Goal: Check status: Check status

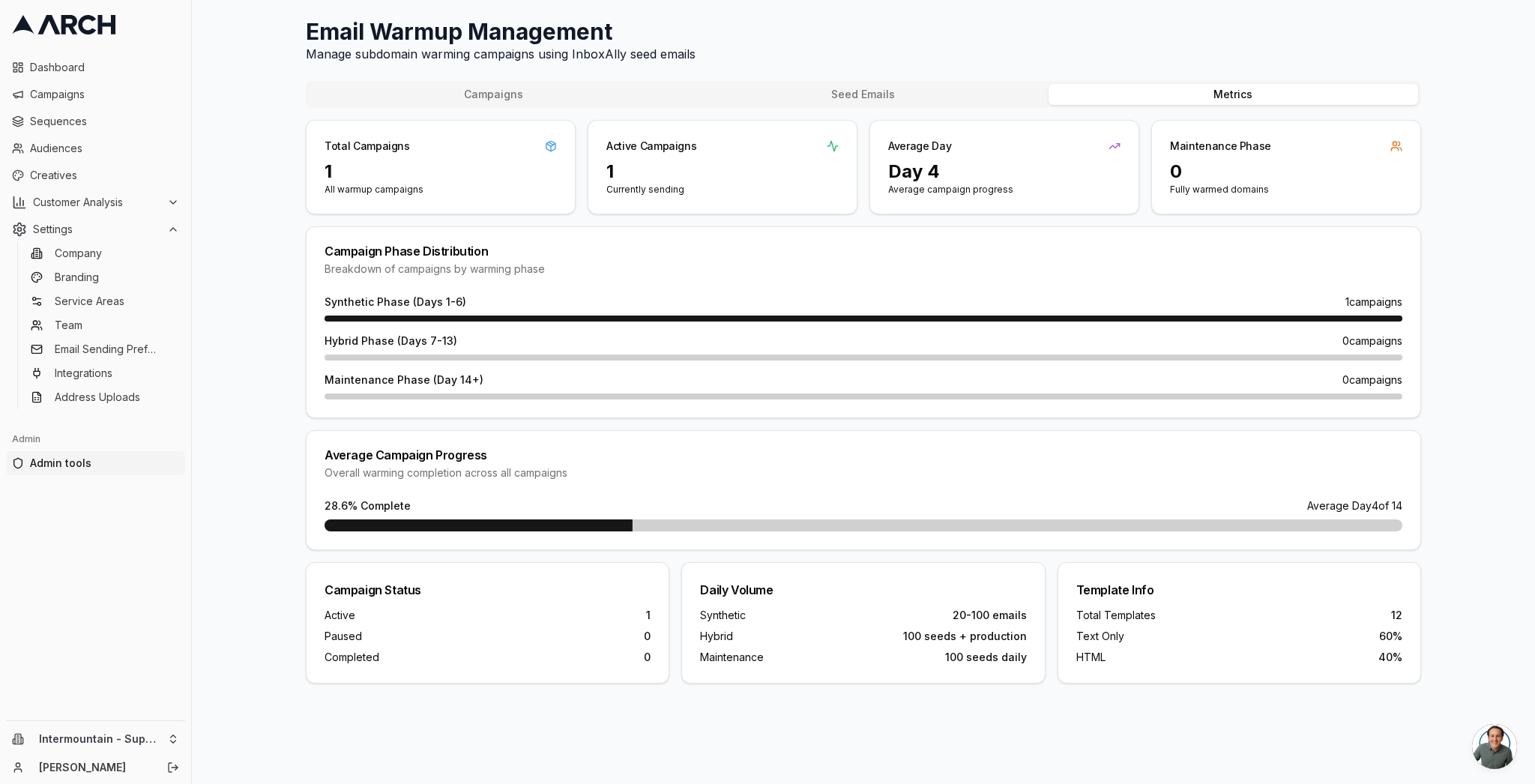
click at [280, 89] on div "Email Warmup Management Manage subdomain warming campaigns using InboxAlly seed…" at bounding box center [863, 392] width 1343 height 784
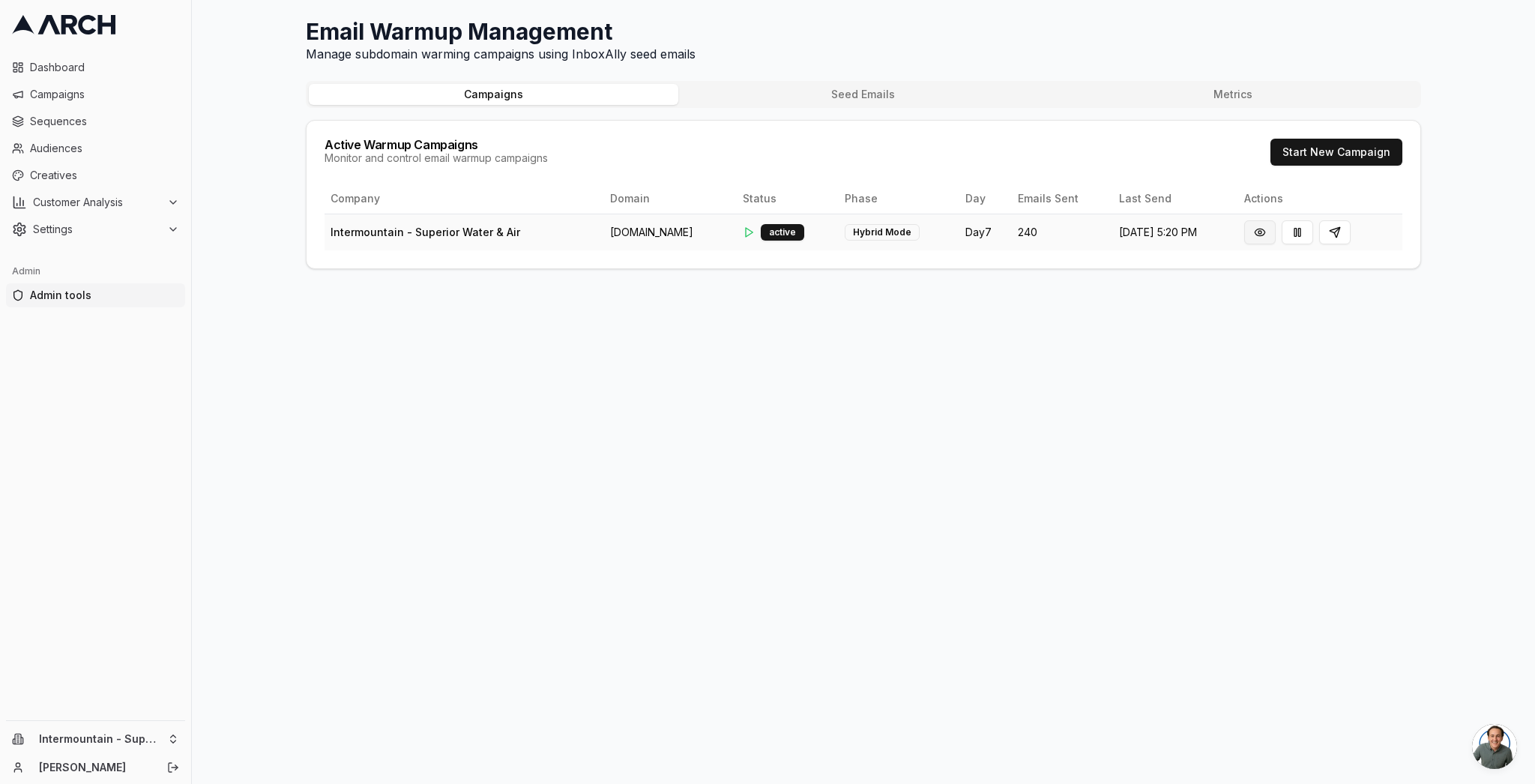
click at [1260, 236] on button at bounding box center [1260, 232] width 32 height 24
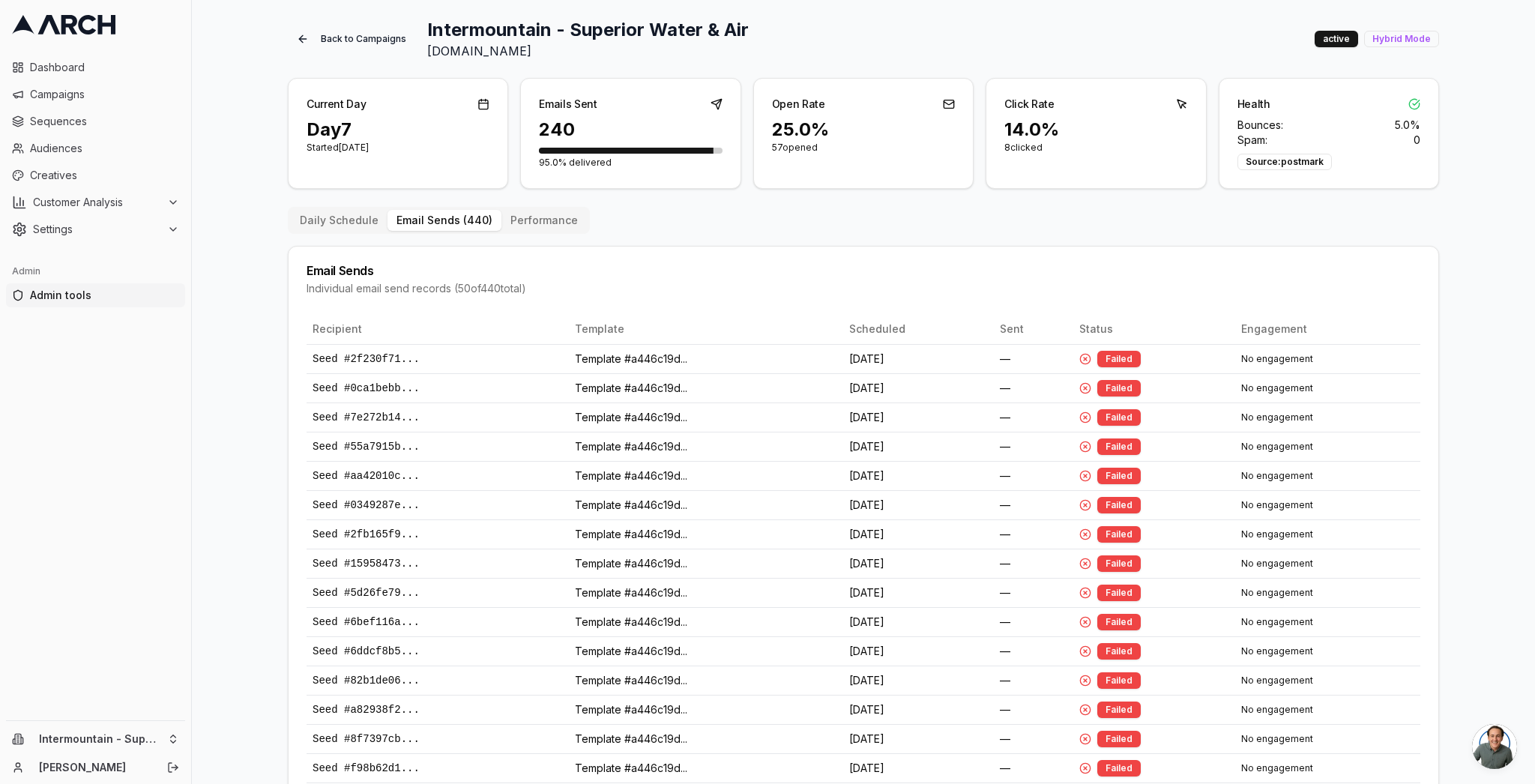
click at [462, 213] on button "Email Sends ( 440 )" at bounding box center [444, 220] width 114 height 21
click at [352, 218] on button "Daily Schedule" at bounding box center [339, 220] width 97 height 21
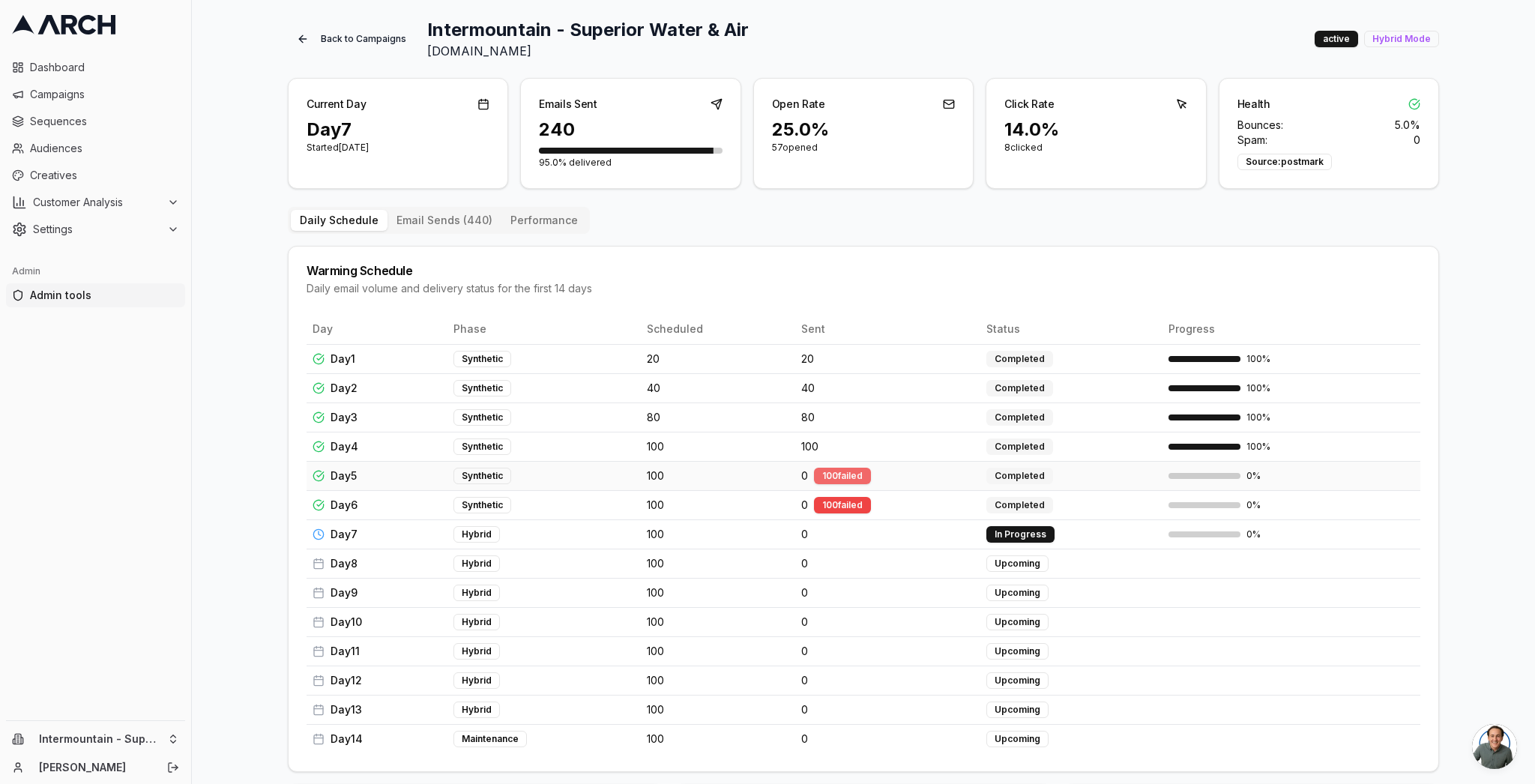
click at [835, 477] on div "100 failed" at bounding box center [842, 476] width 57 height 17
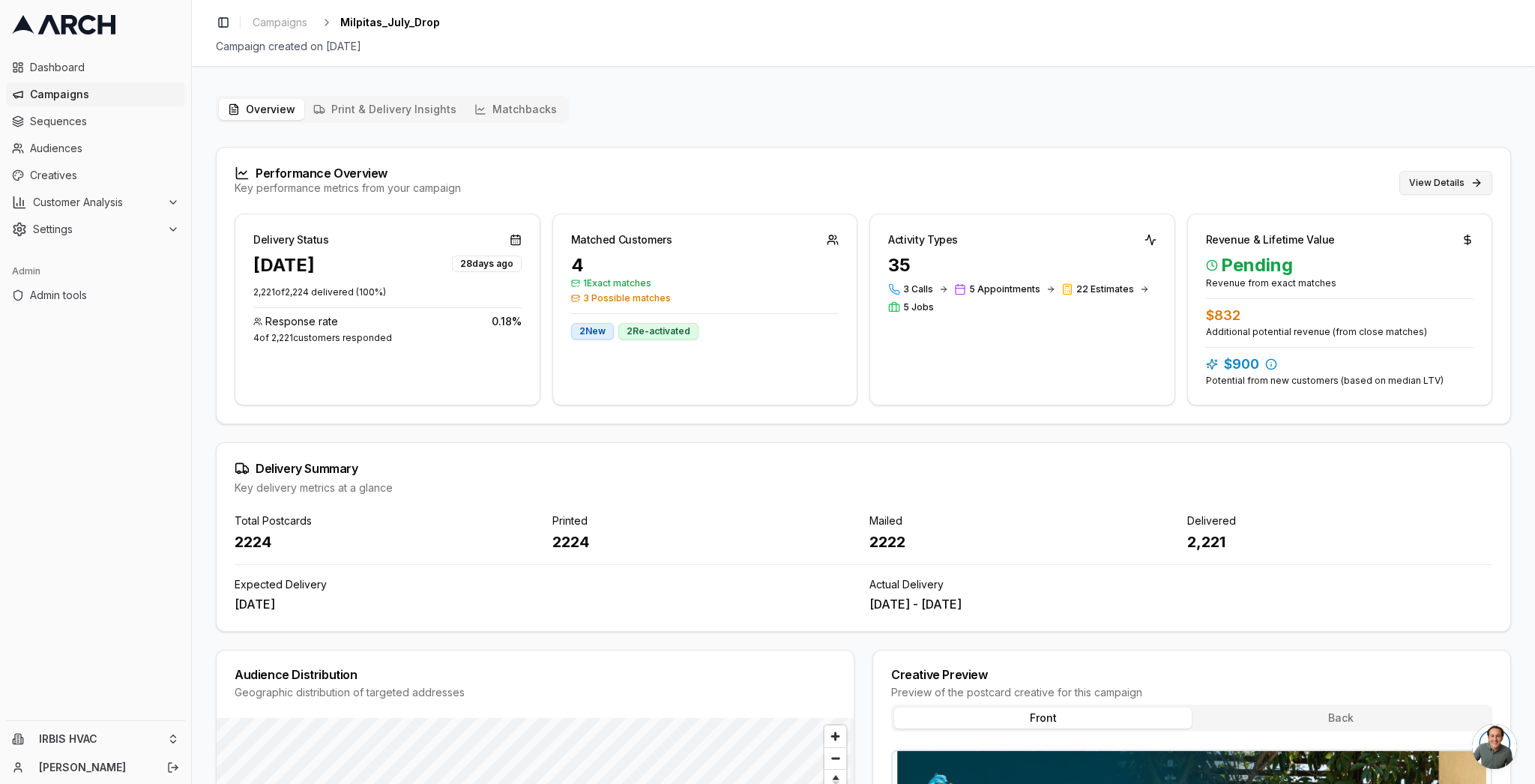
click at [1480, 176] on button "View Details" at bounding box center [1445, 182] width 93 height 24
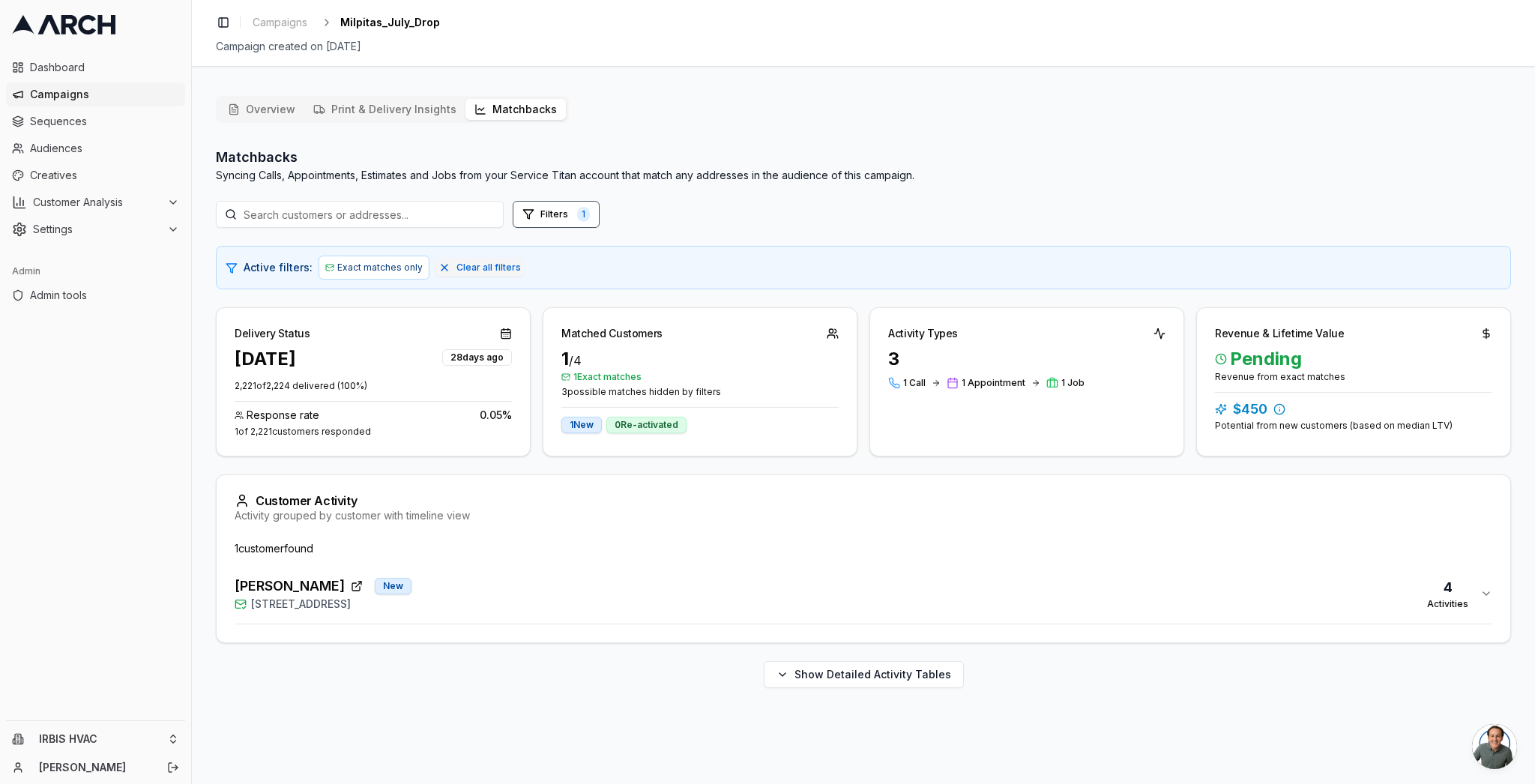
click at [553, 582] on div "[PERSON_NAME] [GEOGRAPHIC_DATA][STREET_ADDRESS] Activities" at bounding box center [857, 593] width 1245 height 36
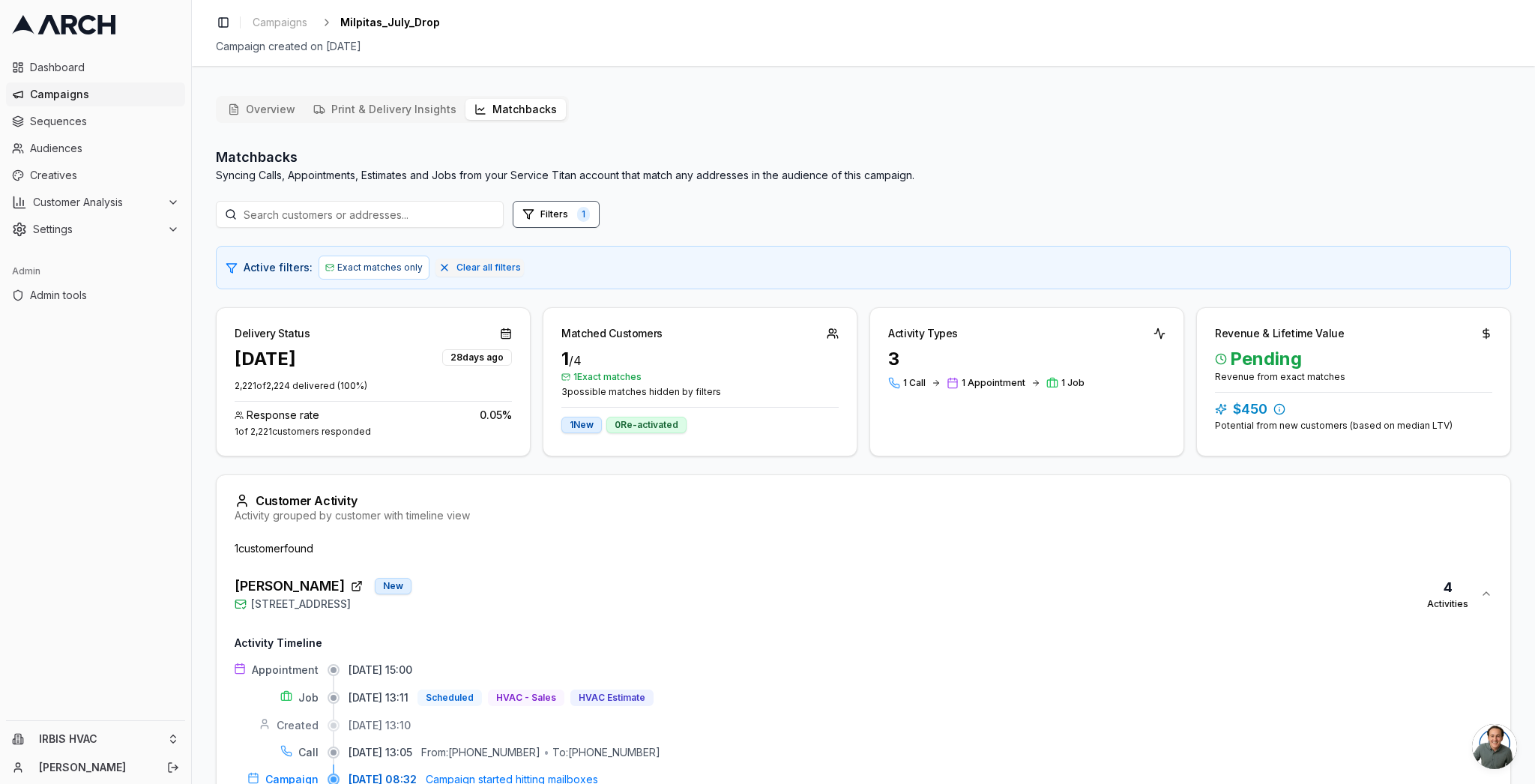
scroll to position [104, 0]
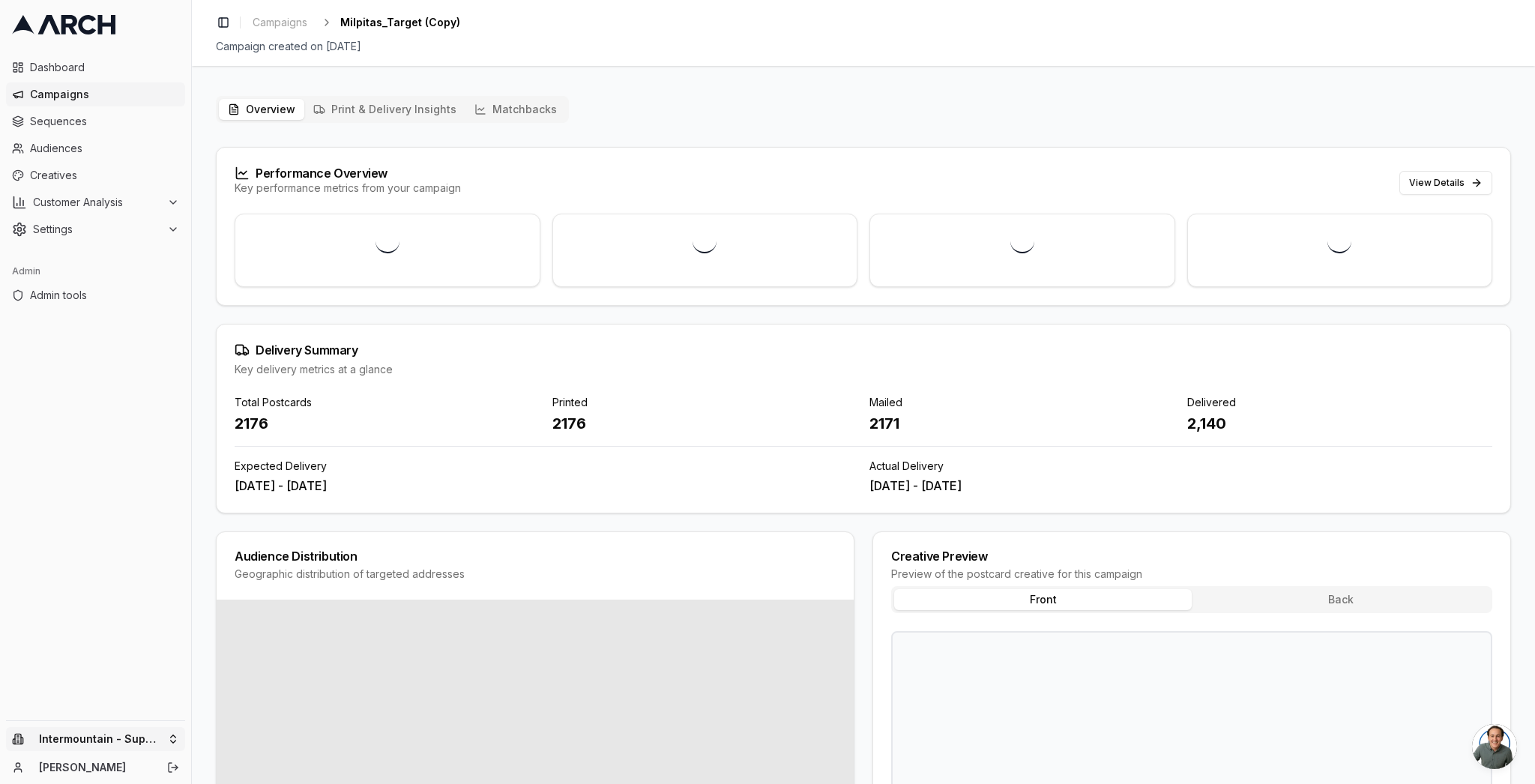
click at [98, 736] on html "Dashboard Campaigns Sequences Audiences Creatives Customer Analysis Settings Ad…" at bounding box center [768, 392] width 1535 height 784
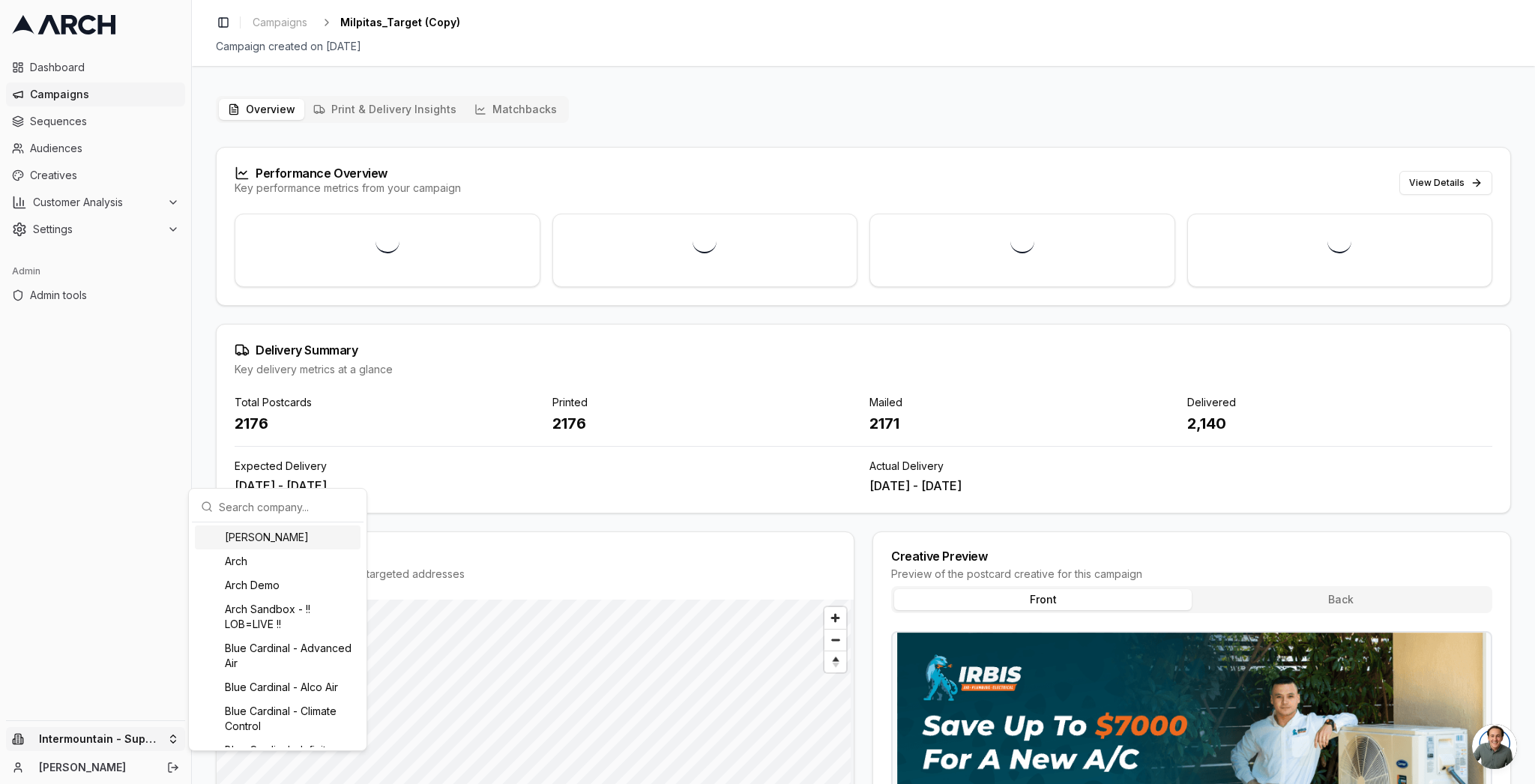
click at [260, 506] on input "text" at bounding box center [286, 506] width 136 height 30
type input "irbis"
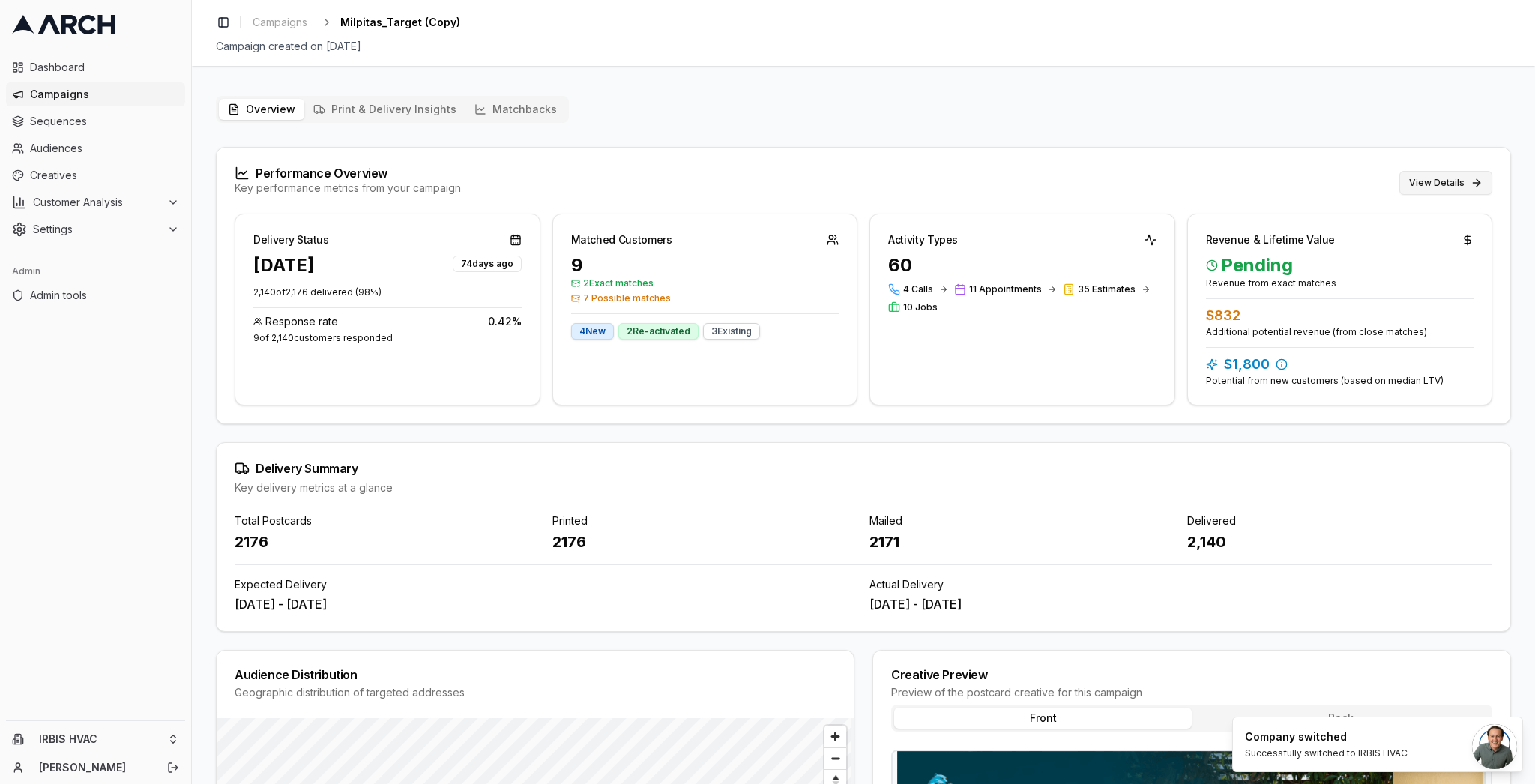
click at [1423, 174] on button "View Details" at bounding box center [1445, 182] width 93 height 24
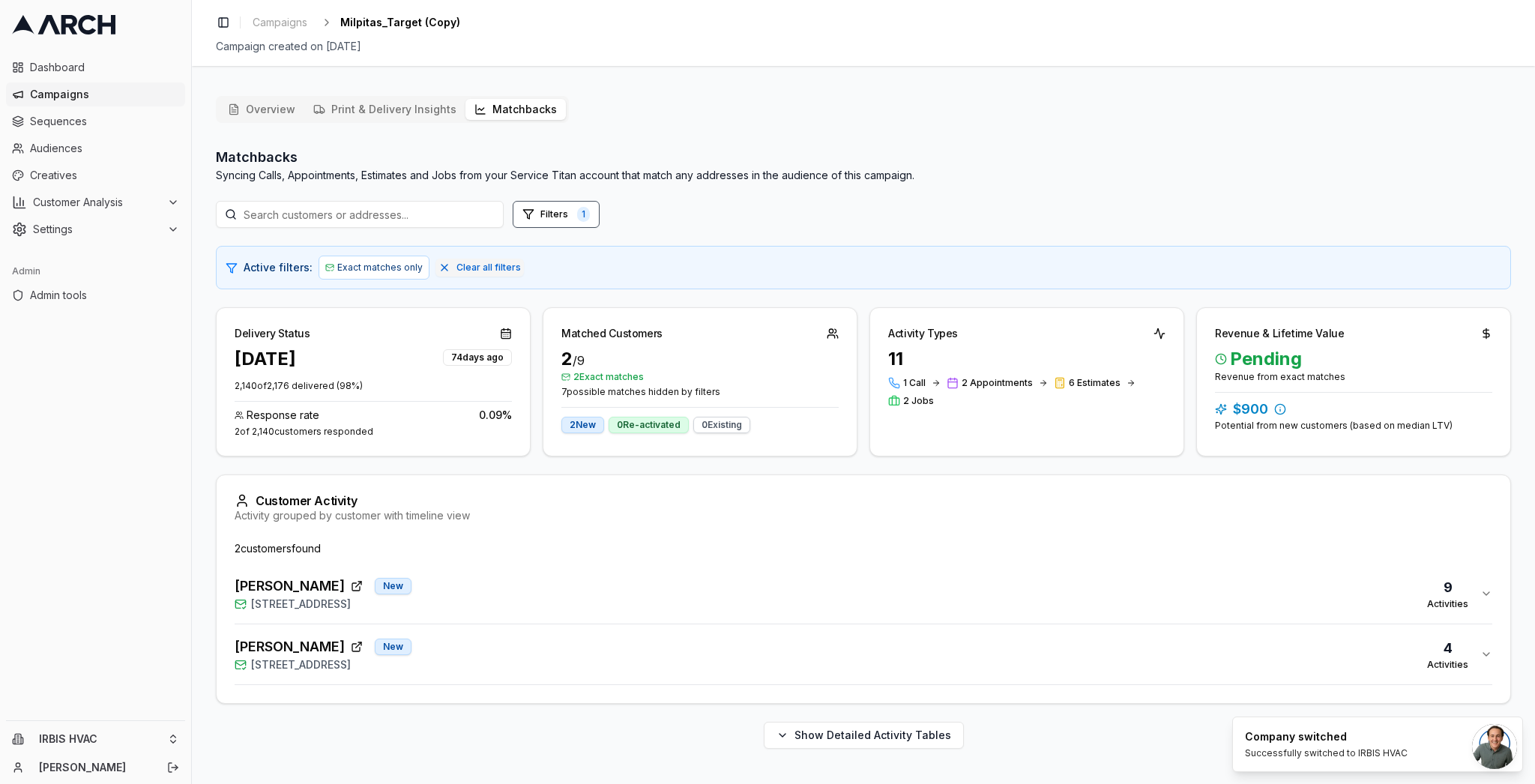
click at [519, 591] on div "Aswini Atibudhi New 1397 Yosemite Drive, Milpitas, CA 95035 9 Activities" at bounding box center [857, 593] width 1245 height 36
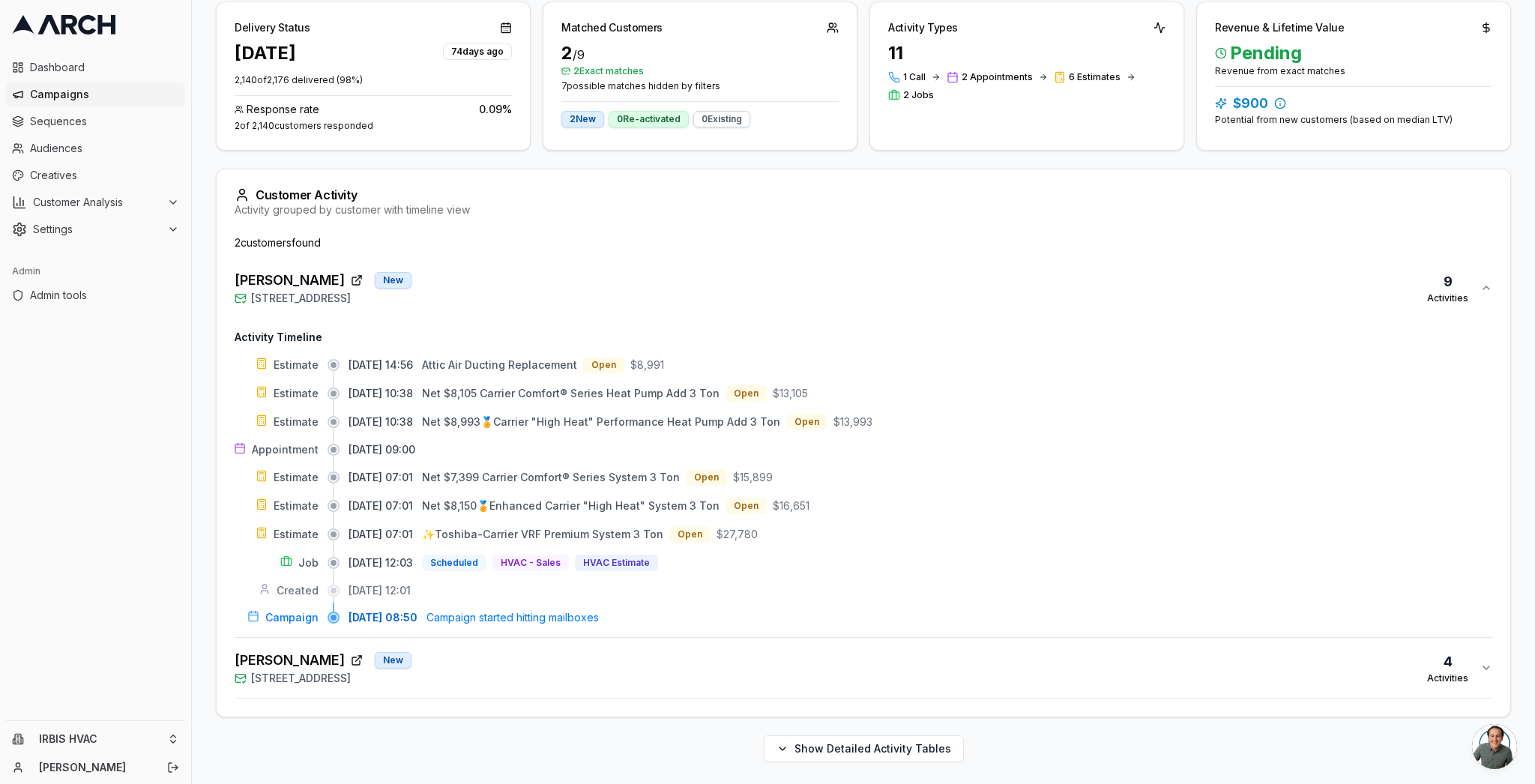
scroll to position [308, 0]
click at [568, 662] on div "[PERSON_NAME] [GEOGRAPHIC_DATA][STREET_ADDRESS] Activities" at bounding box center [857, 665] width 1245 height 36
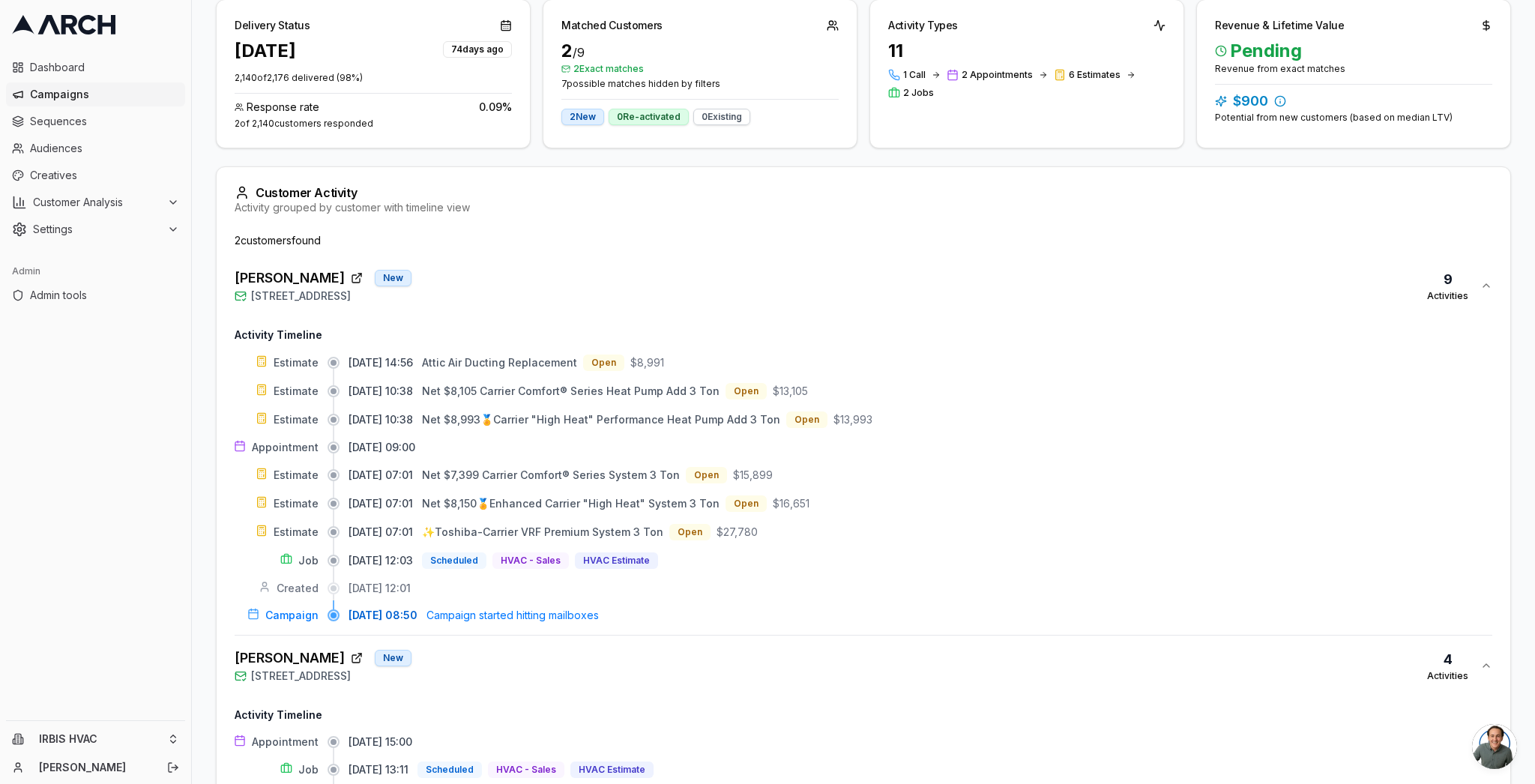
scroll to position [484, 0]
